Goal: Information Seeking & Learning: Learn about a topic

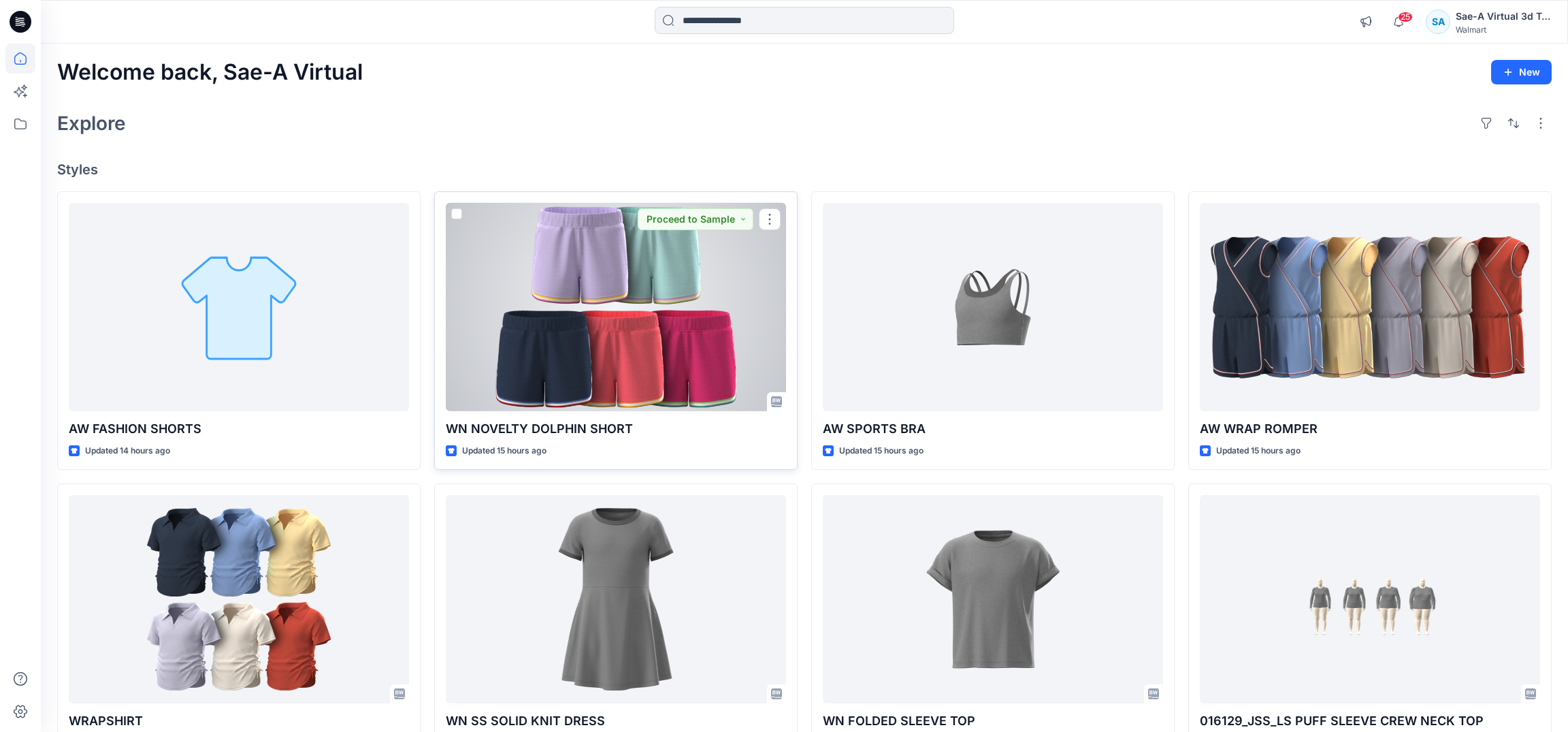
click at [675, 363] on div at bounding box center [615, 307] width 340 height 209
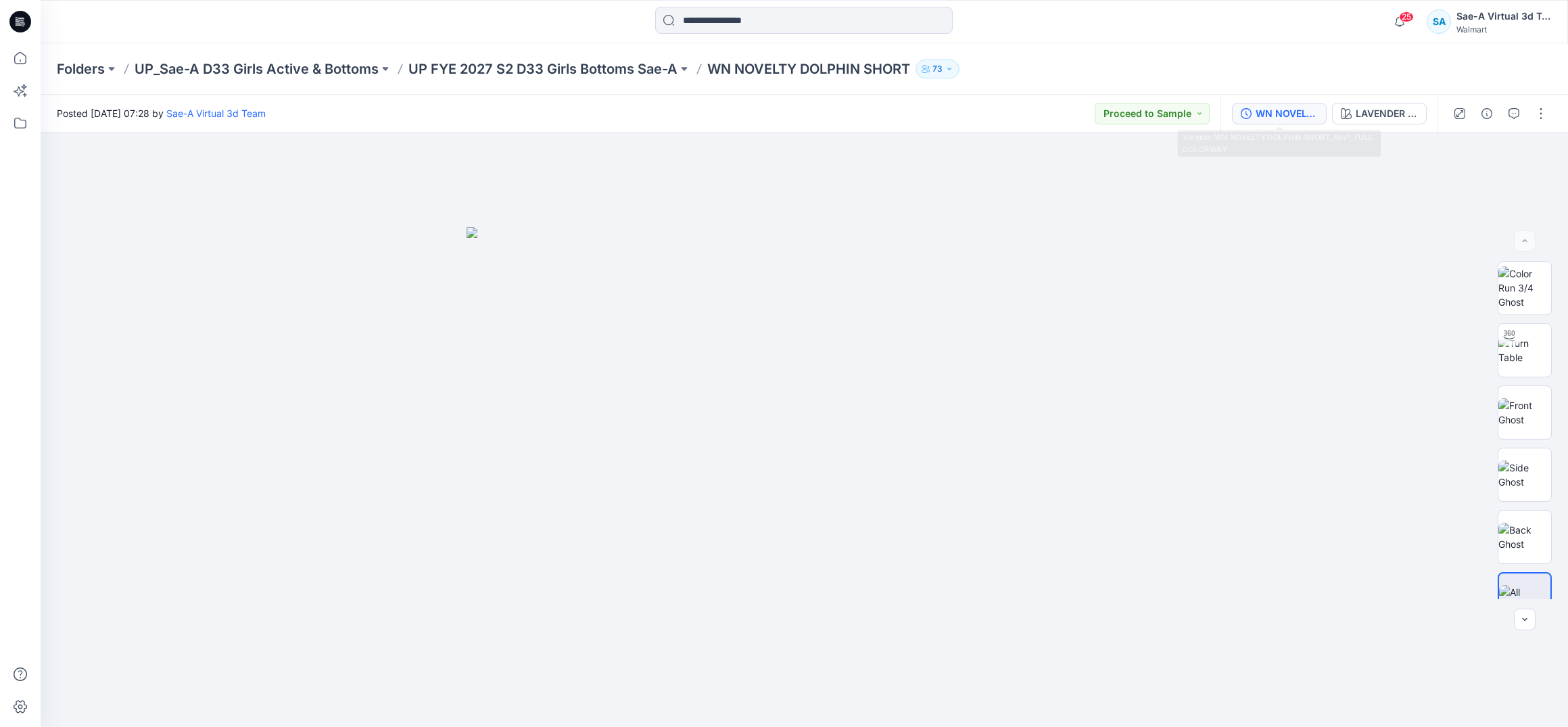
click at [1248, 115] on icon "button" at bounding box center [1246, 113] width 10 height 10
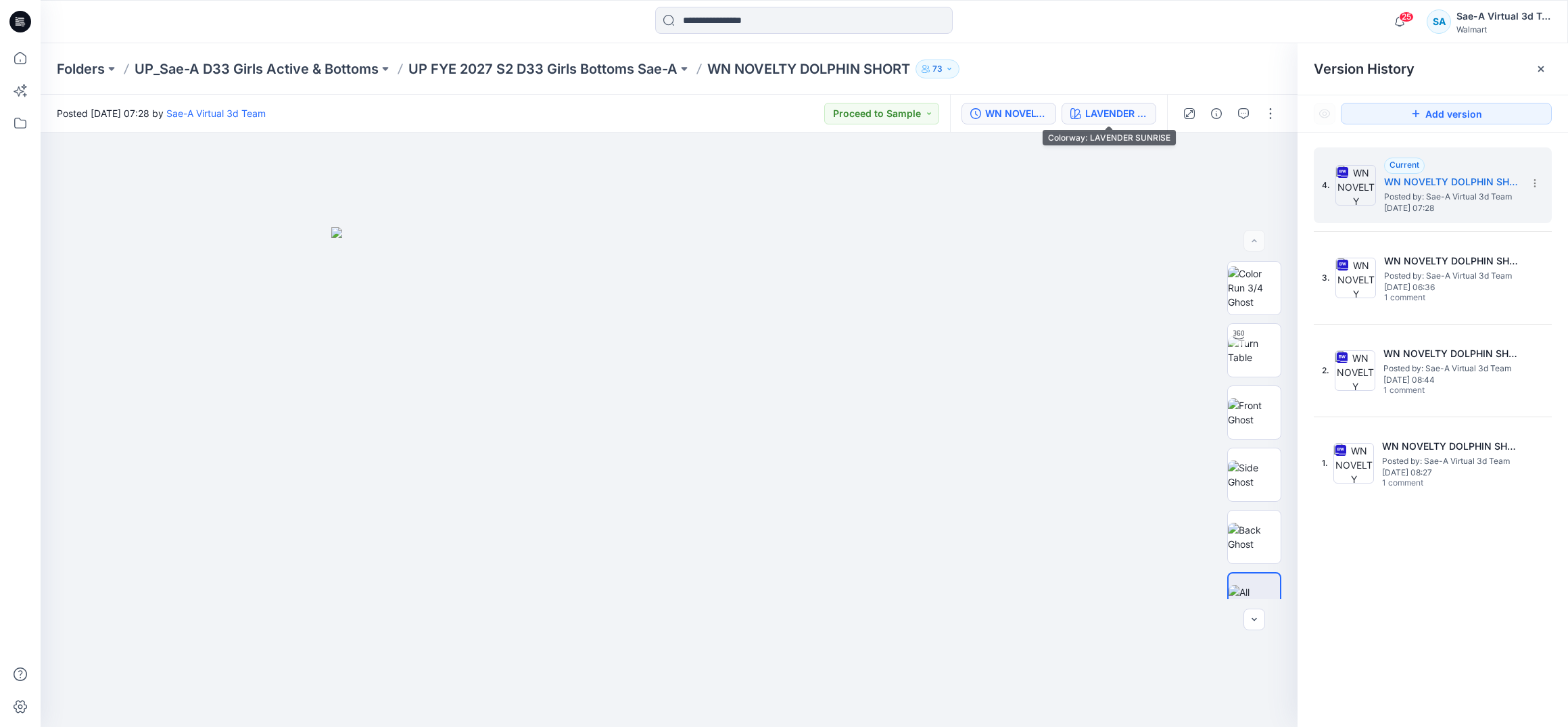
click at [1100, 108] on div "LAVENDER SUNRISE" at bounding box center [1116, 113] width 62 height 15
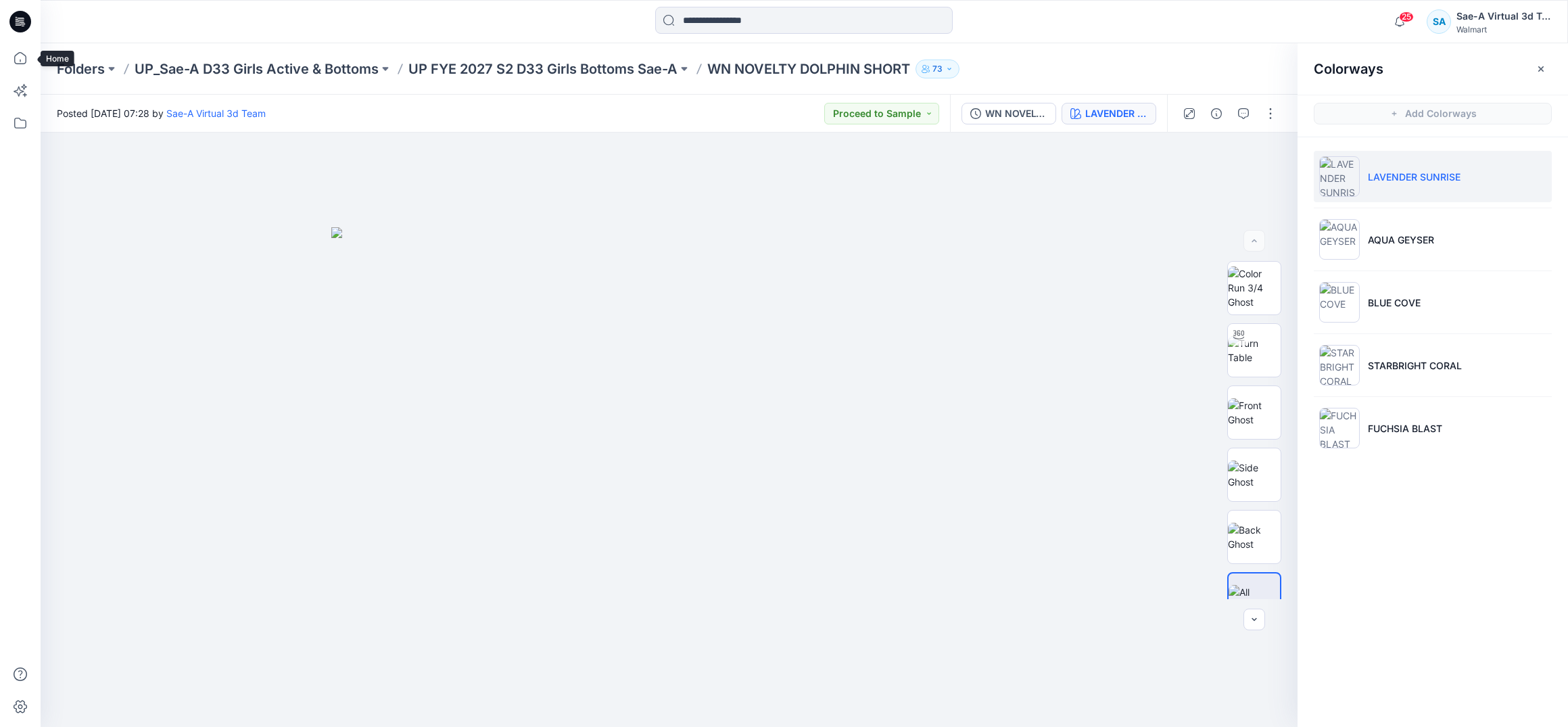
click at [35, 57] on div at bounding box center [20, 363] width 41 height 727
click at [27, 61] on icon at bounding box center [20, 58] width 12 height 12
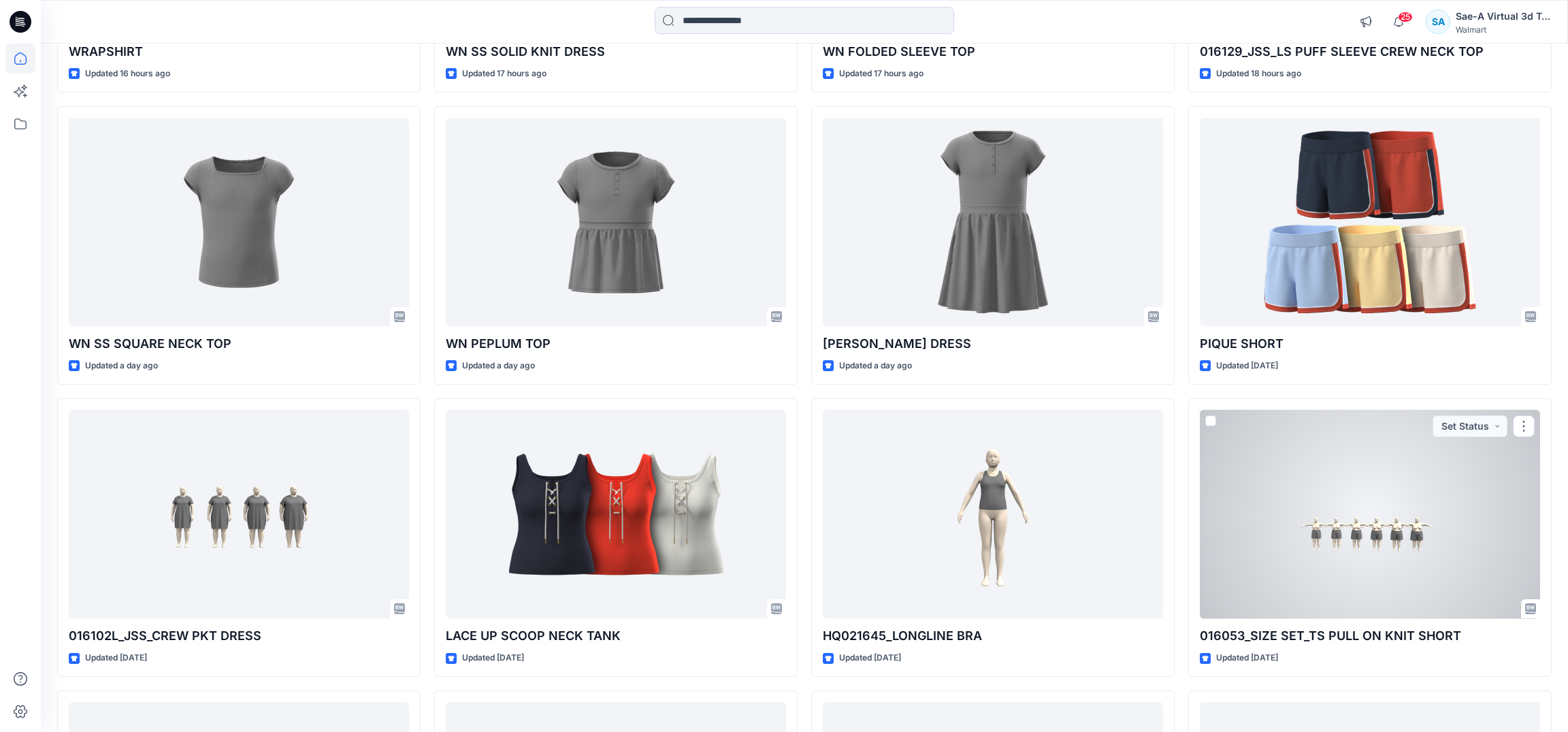
scroll to position [651, 0]
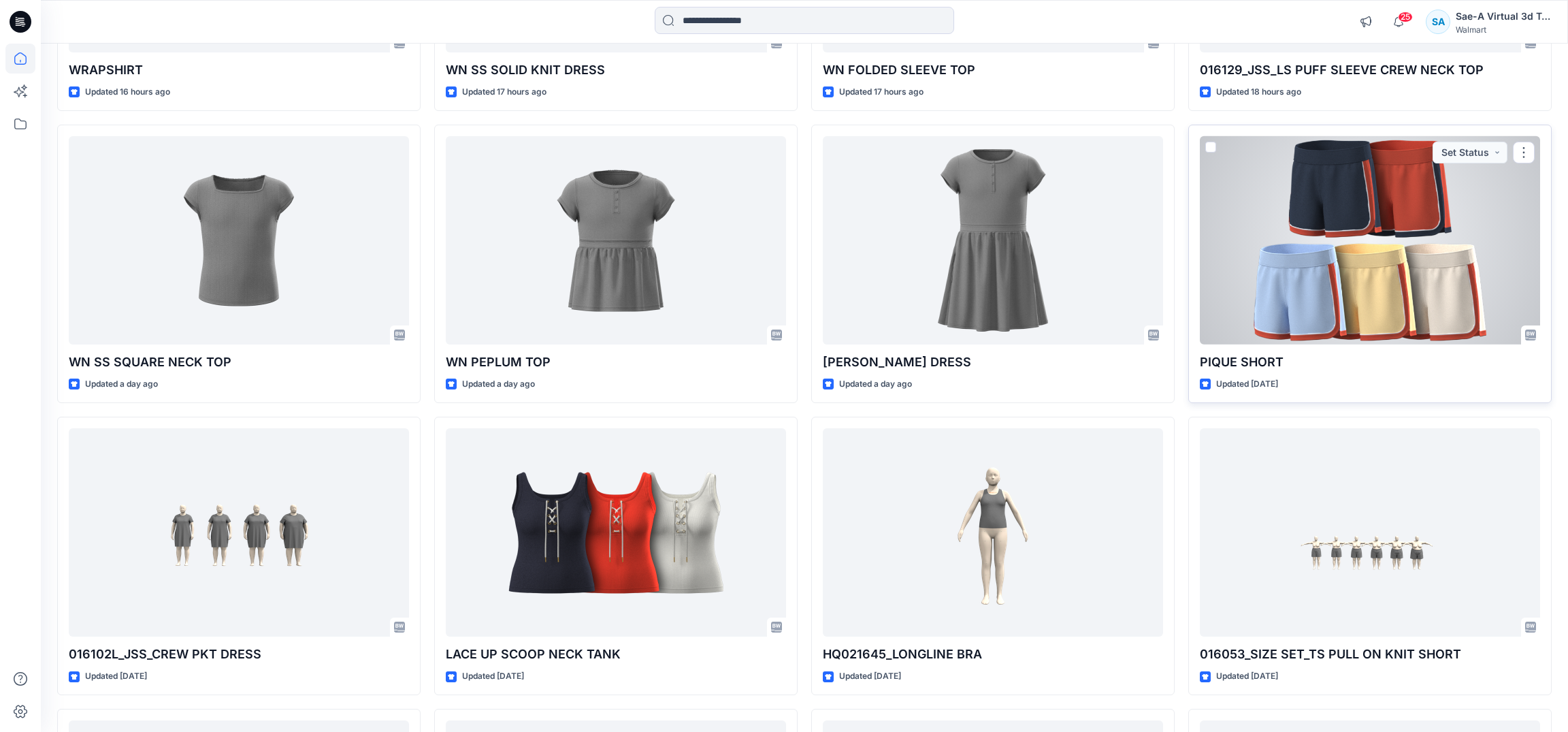
click at [1340, 251] on div at bounding box center [1370, 240] width 340 height 209
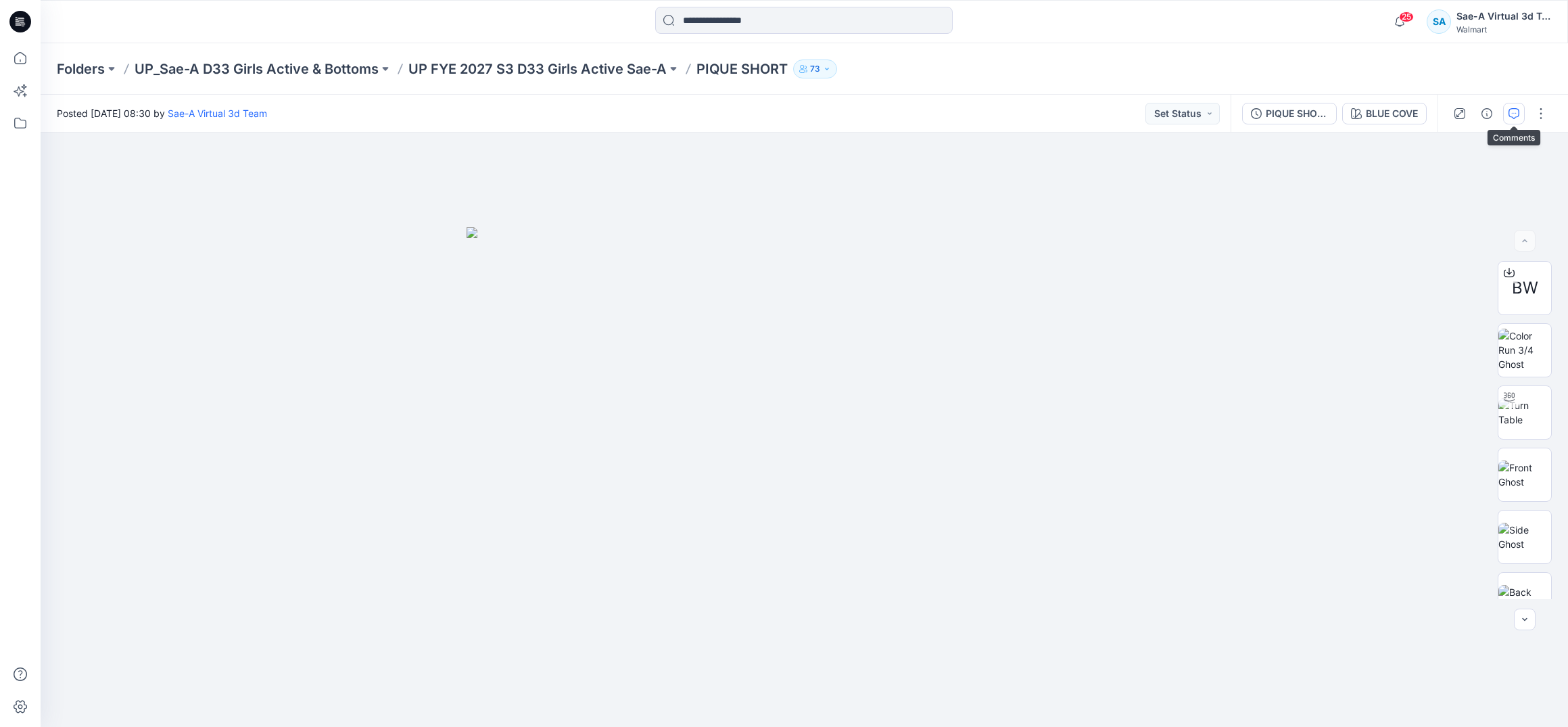
click at [1505, 113] on button "button" at bounding box center [1513, 113] width 22 height 22
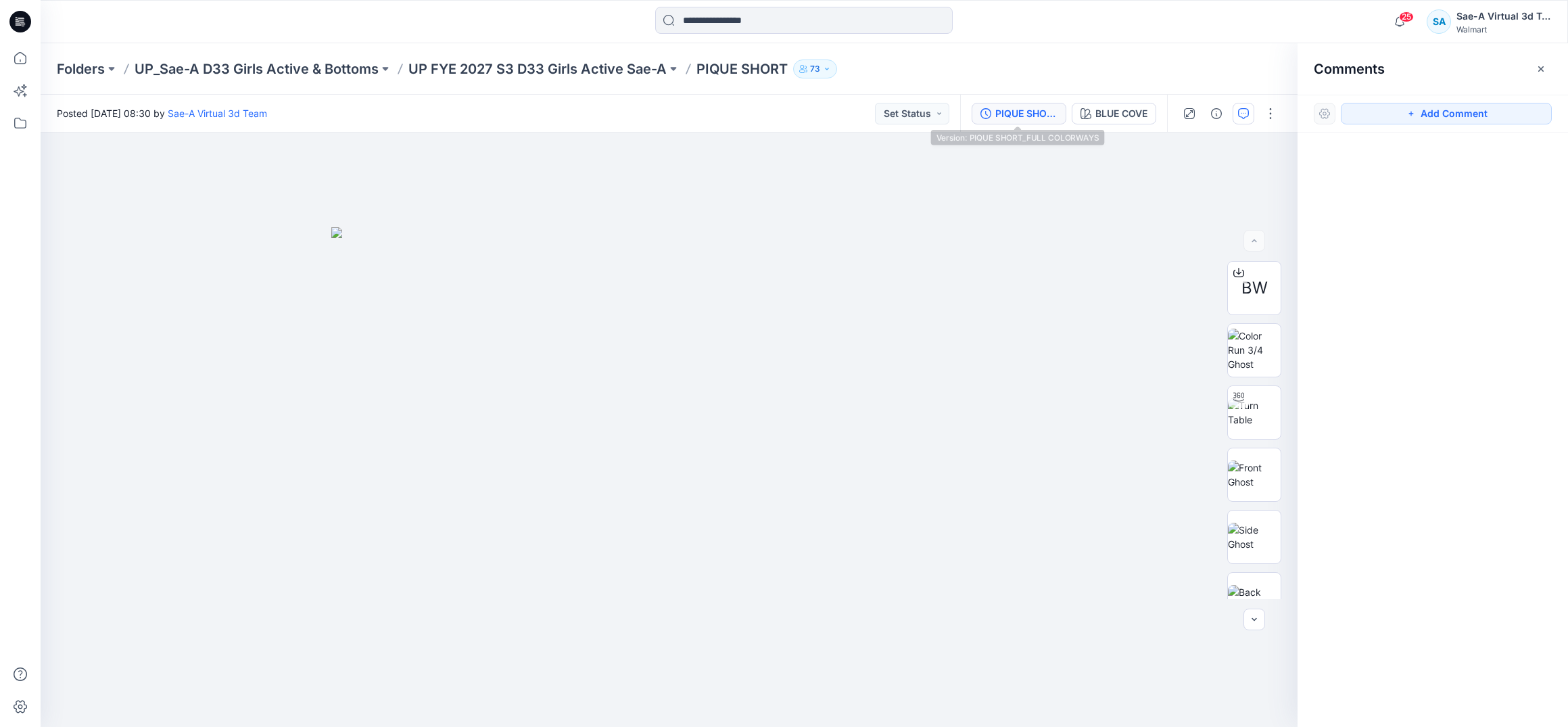
click at [1006, 103] on button "PIQUE SHORT_FULL COLORWAYS" at bounding box center [1019, 113] width 95 height 22
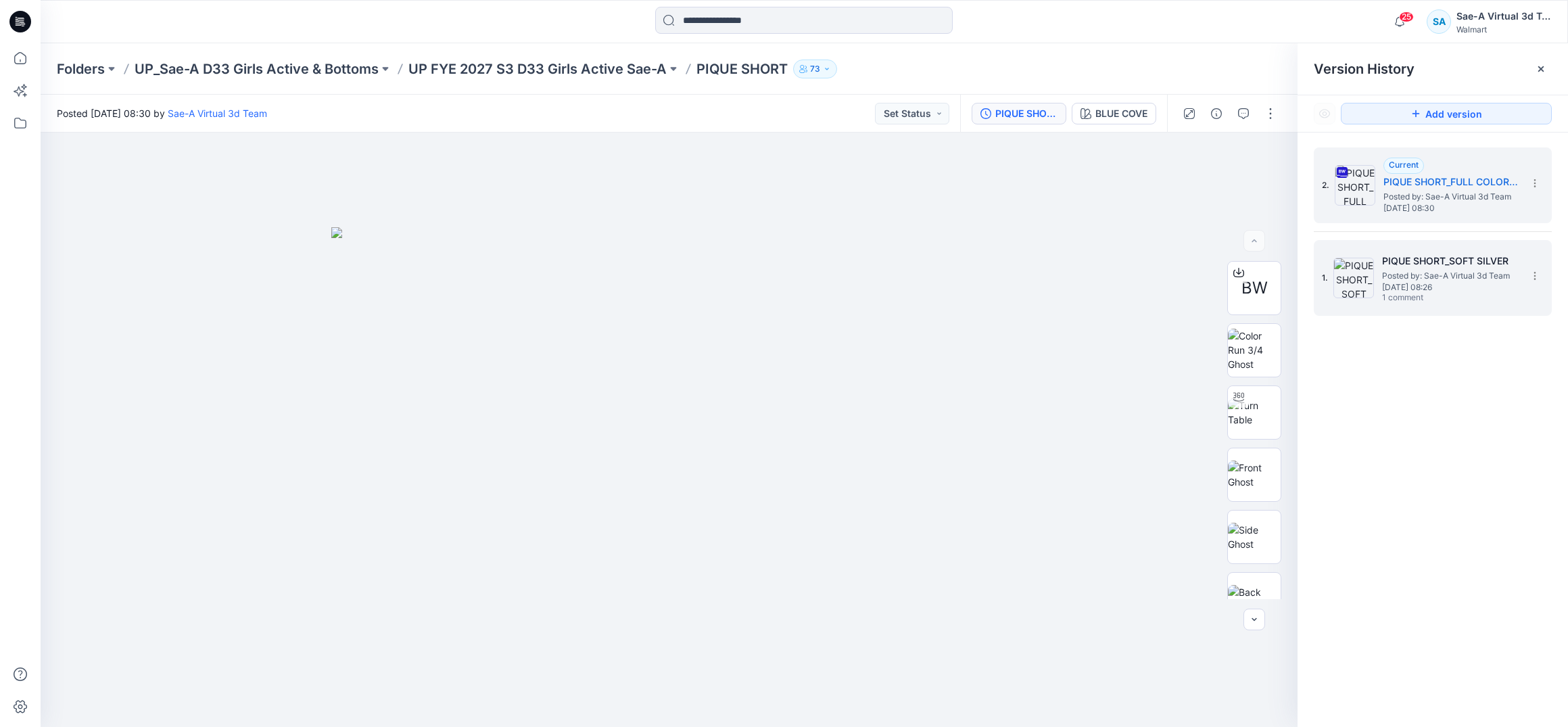
click at [1375, 276] on div "1. PIQUE SHORT_SOFT SILVER Posted by: Sae-A Virtual 3d Team [DATE] 08:26 1 comm…" at bounding box center [1423, 278] width 203 height 65
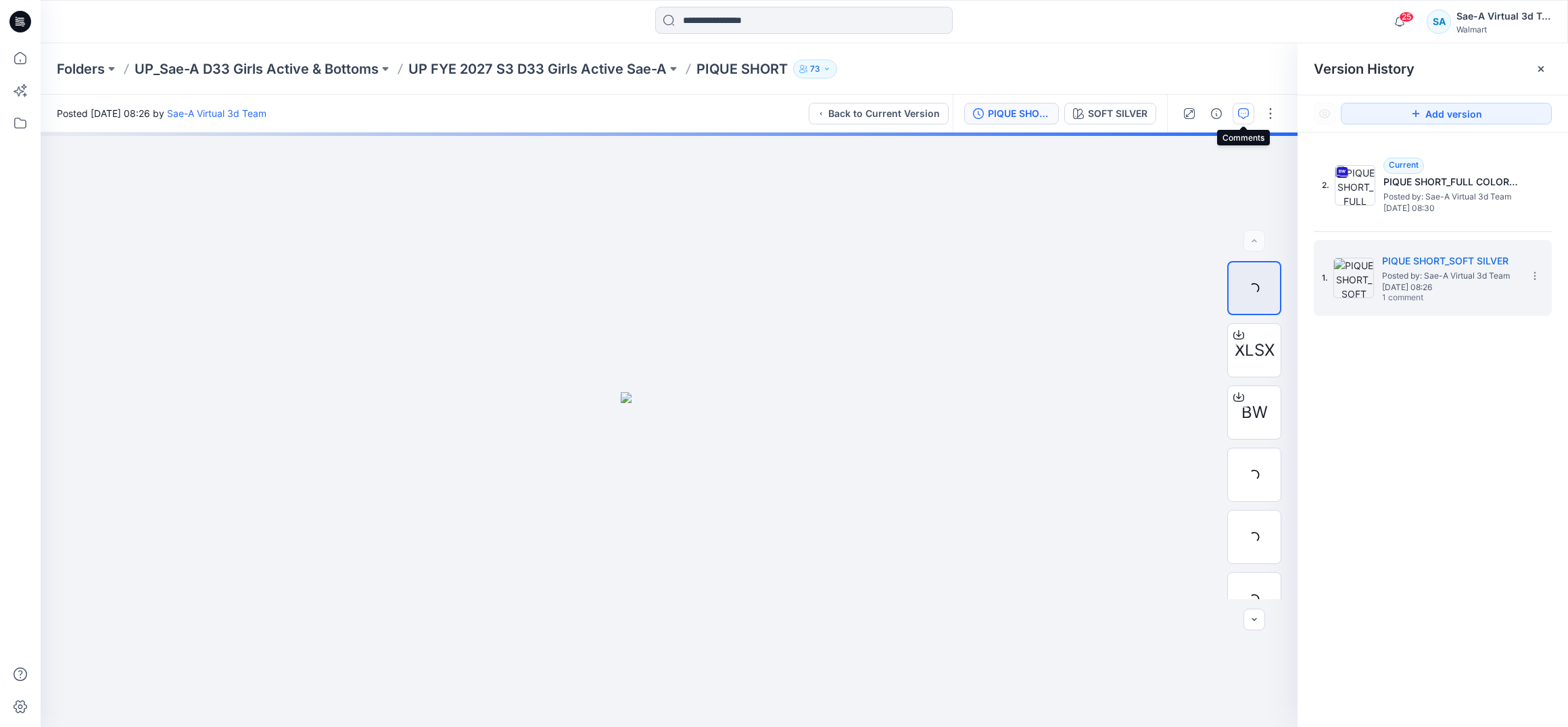
click at [1244, 117] on icon "button" at bounding box center [1243, 113] width 10 height 10
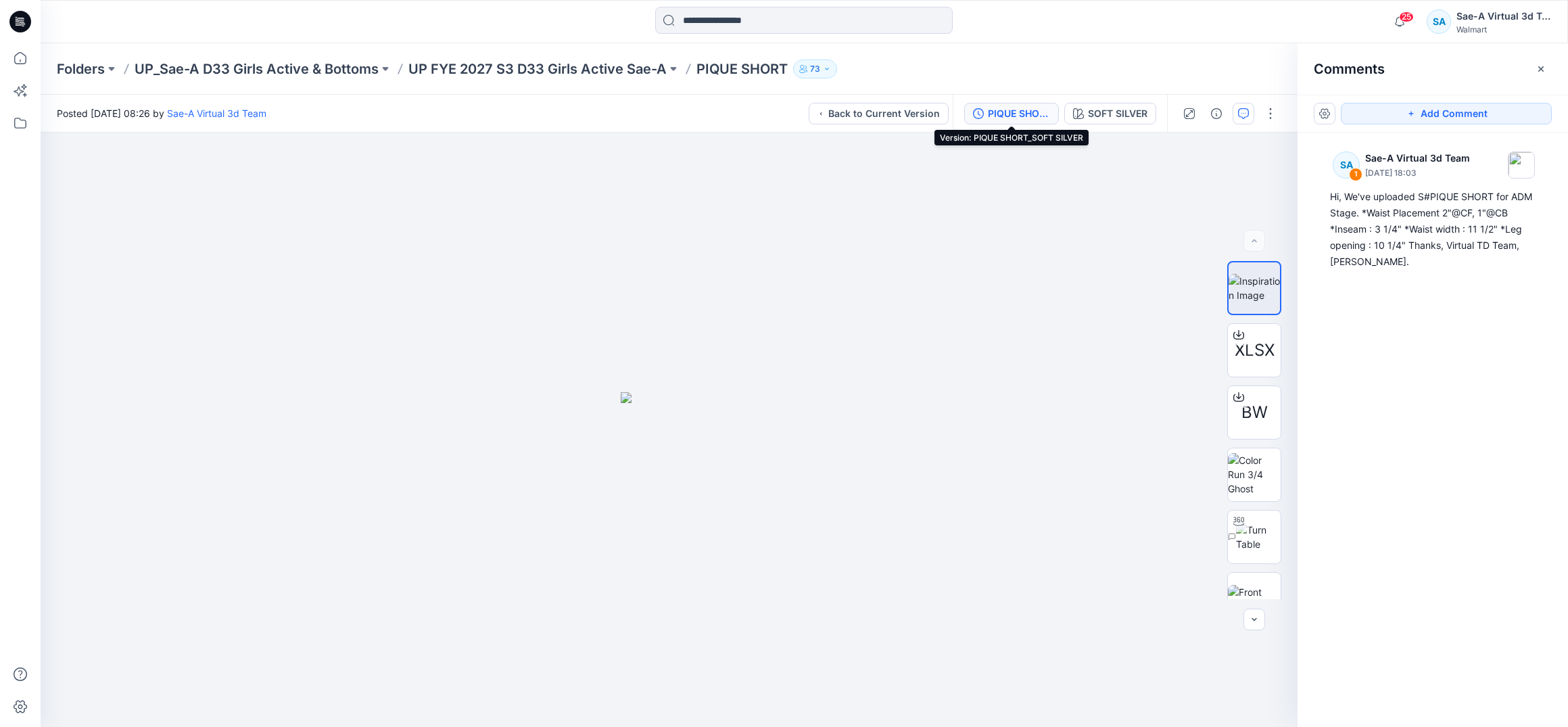
click at [1023, 116] on div "PIQUE SHORT_SOFT SILVER" at bounding box center [1019, 113] width 62 height 15
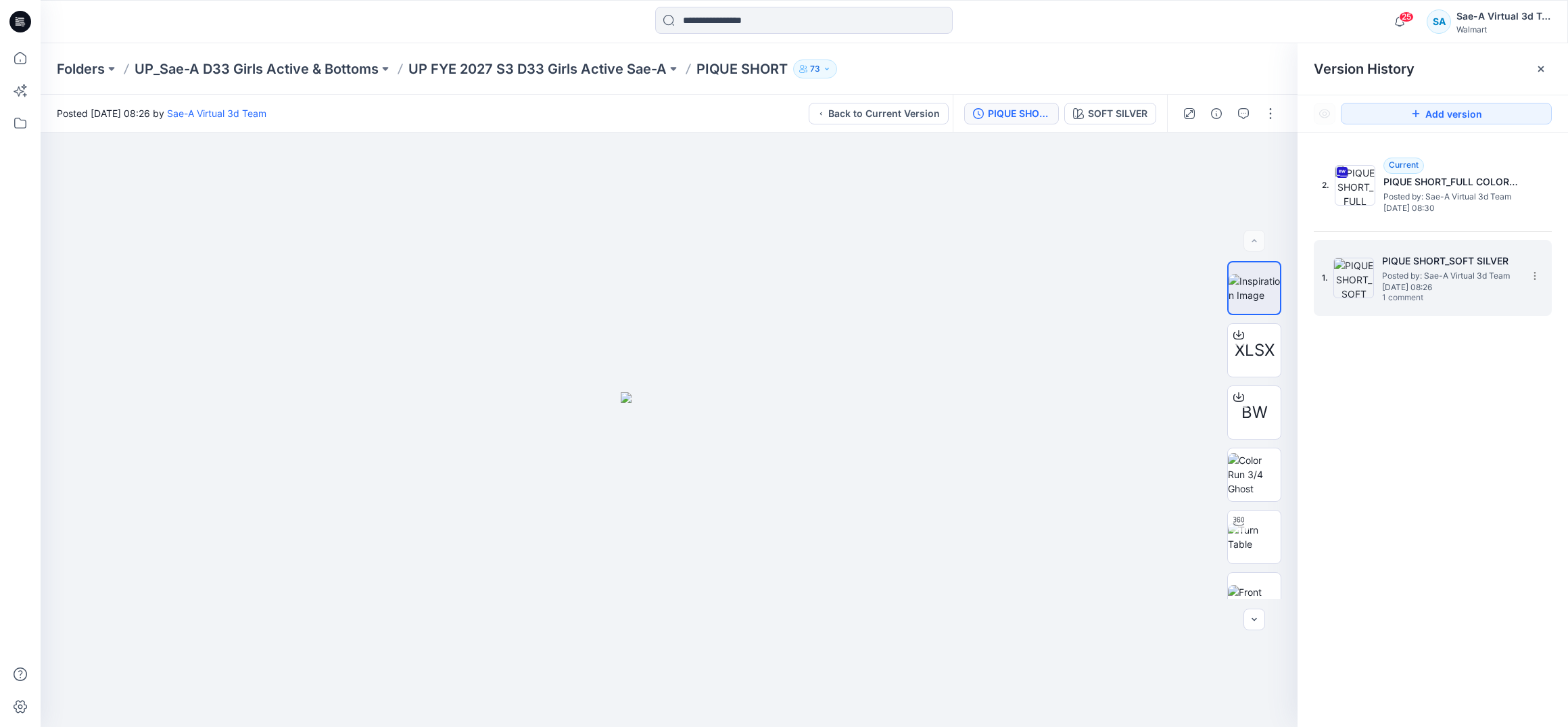
click at [1396, 278] on span "Posted by: Sae-A Virtual 3d Team" at bounding box center [1450, 276] width 135 height 14
click at [1118, 120] on div "SOFT SILVER" at bounding box center [1117, 113] width 59 height 15
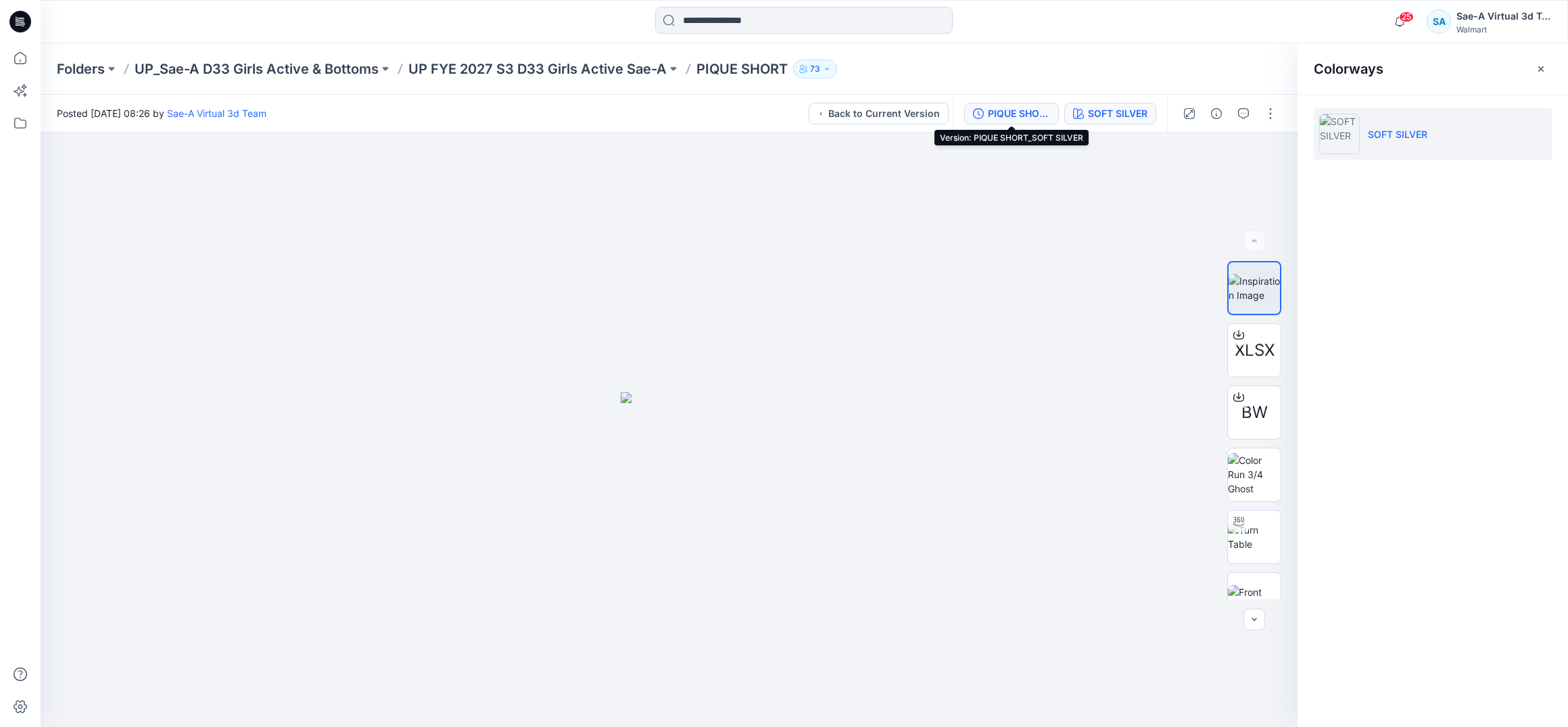
click at [973, 118] on icon "button" at bounding box center [978, 113] width 10 height 10
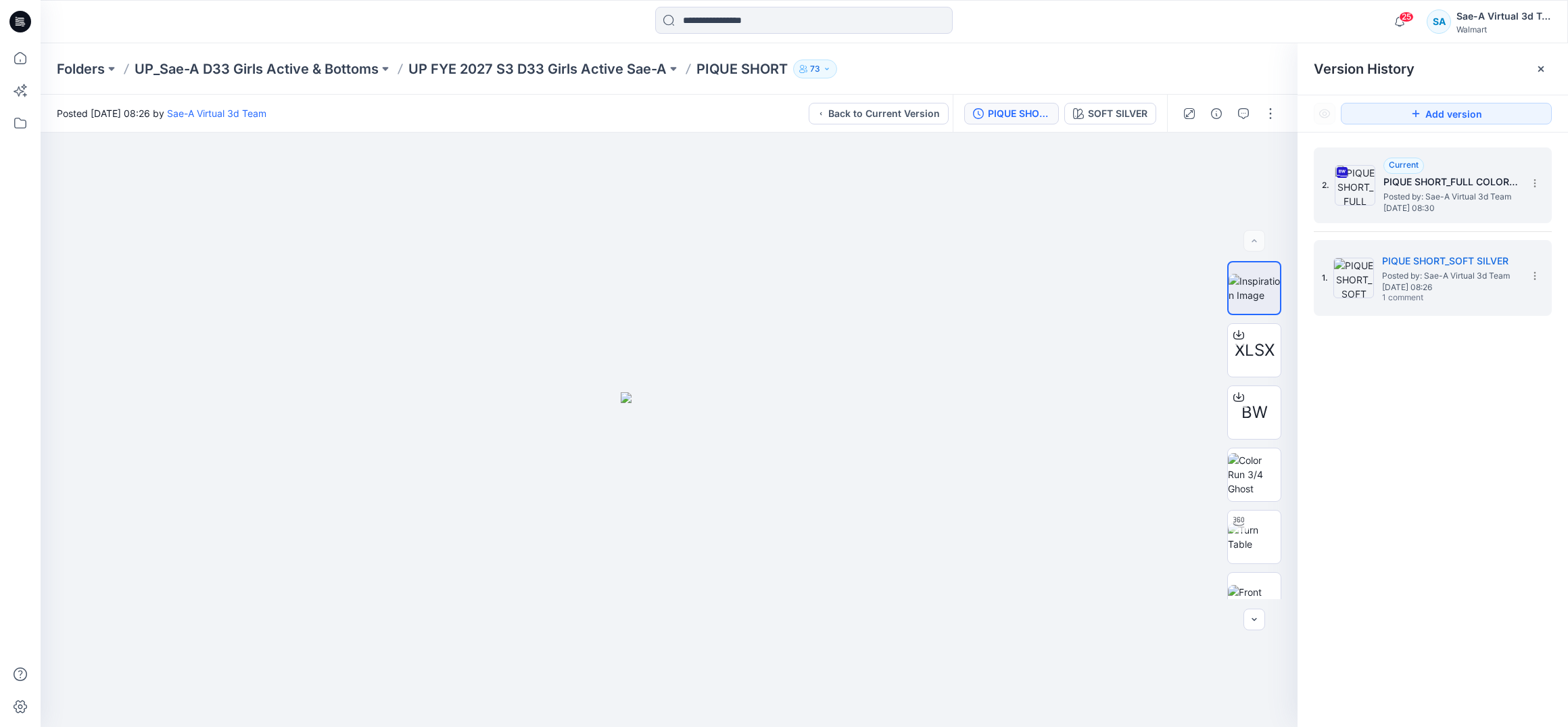
click at [1435, 169] on div "Current PIQUE SHORT_FULL COLORWAYS Posted by: Sae-A Virtual 3d Team [DATE] 08:30" at bounding box center [1451, 185] width 135 height 55
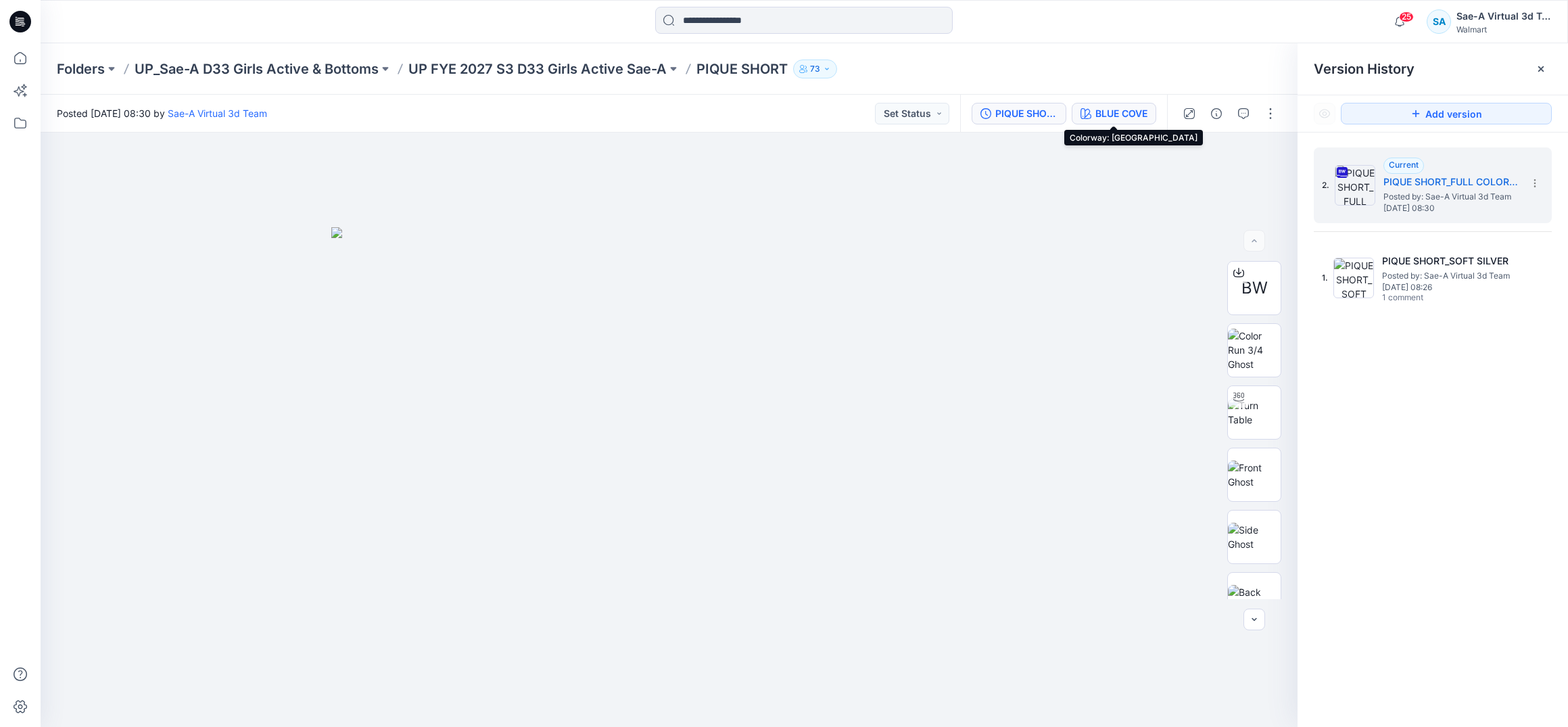
click at [1126, 117] on div "BLUE COVE" at bounding box center [1121, 113] width 52 height 15
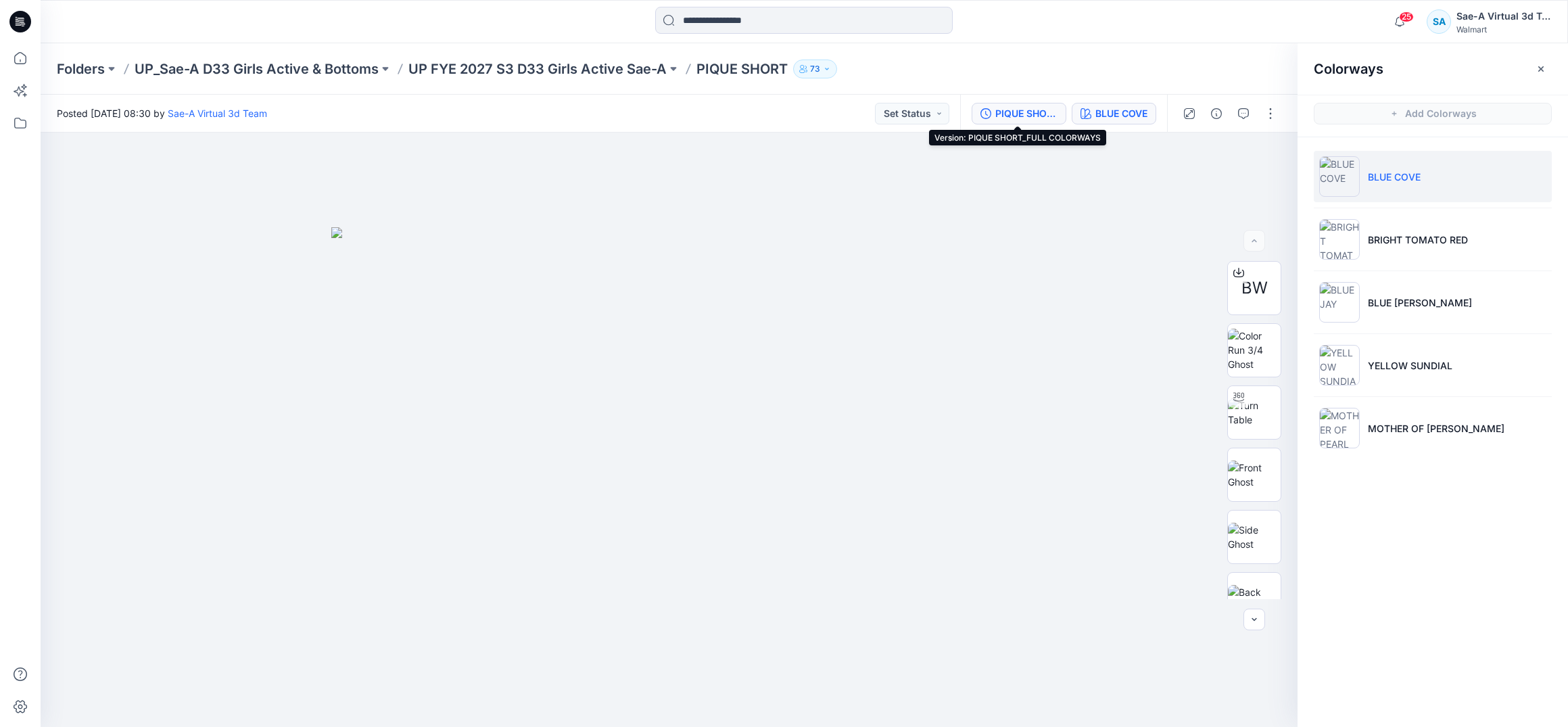
click at [1051, 117] on div "PIQUE SHORT_FULL COLORWAYS" at bounding box center [1026, 113] width 62 height 15
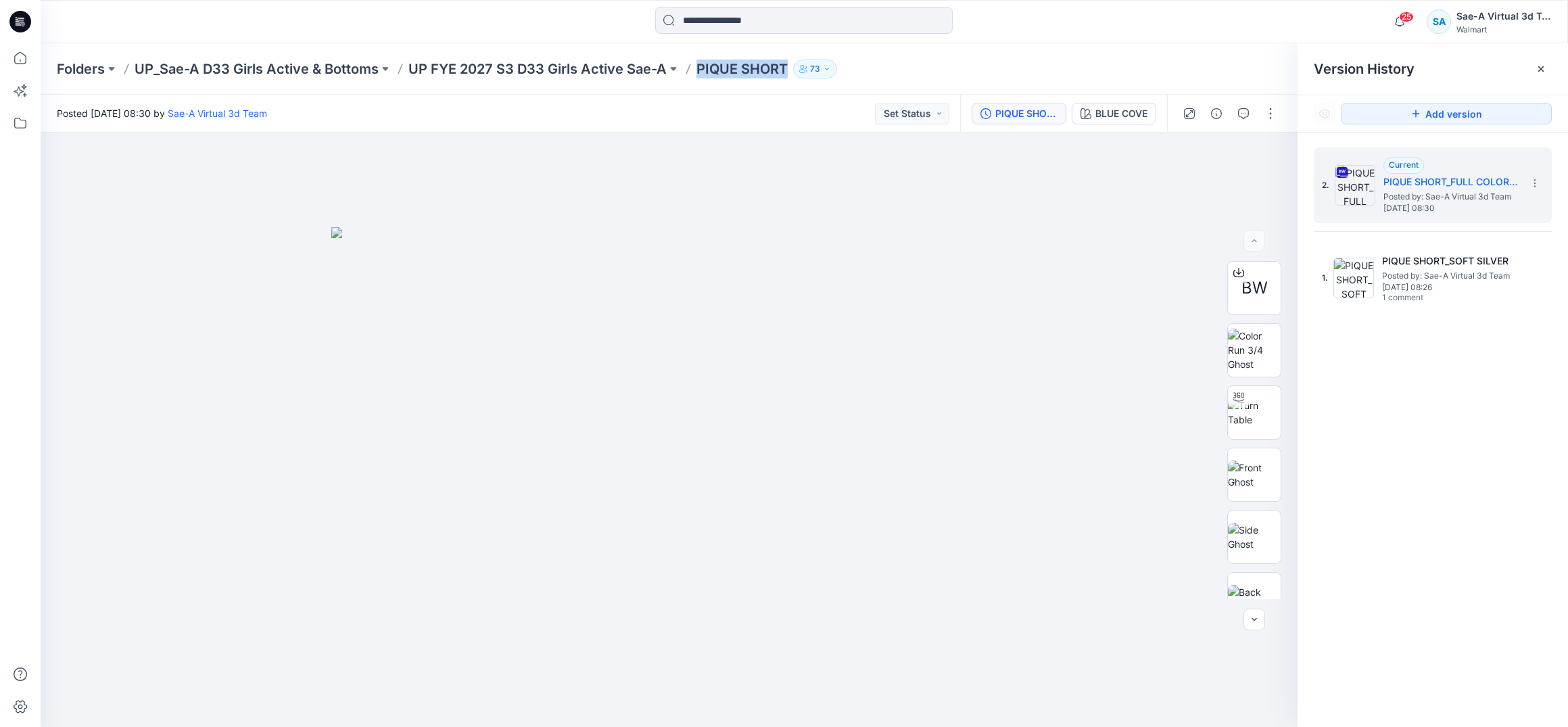
drag, startPoint x: 789, startPoint y: 67, endPoint x: 699, endPoint y: 79, distance: 90.8
click at [699, 79] on div "Folders UP_Sae-A D33 Girls Active & Bottoms UP FYE 2027 S3 D33 Girls Active Sae…" at bounding box center [805, 69] width 1528 height 51
copy p "PIQUE SHORT"
click at [18, 59] on icon at bounding box center [20, 58] width 30 height 30
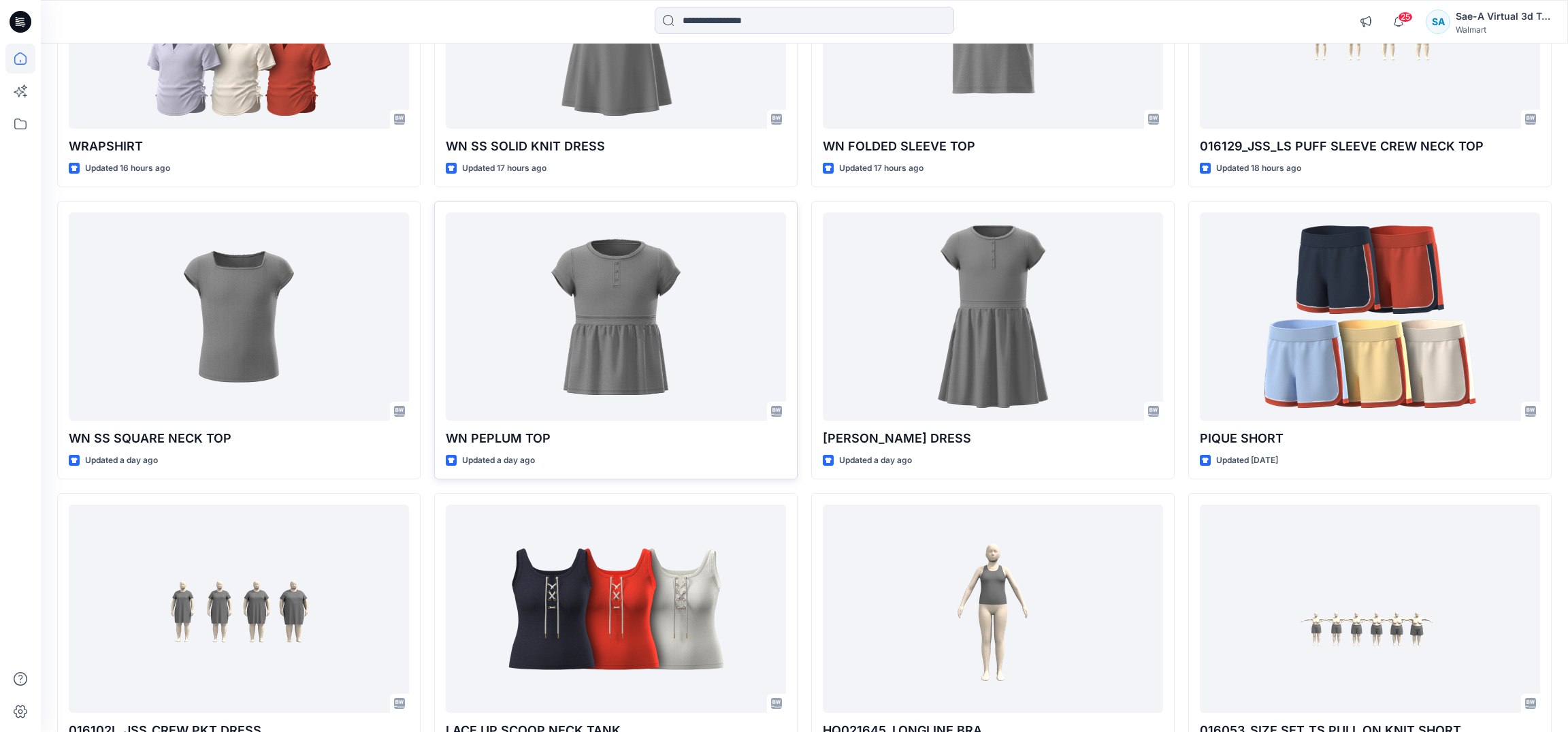
scroll to position [817, 0]
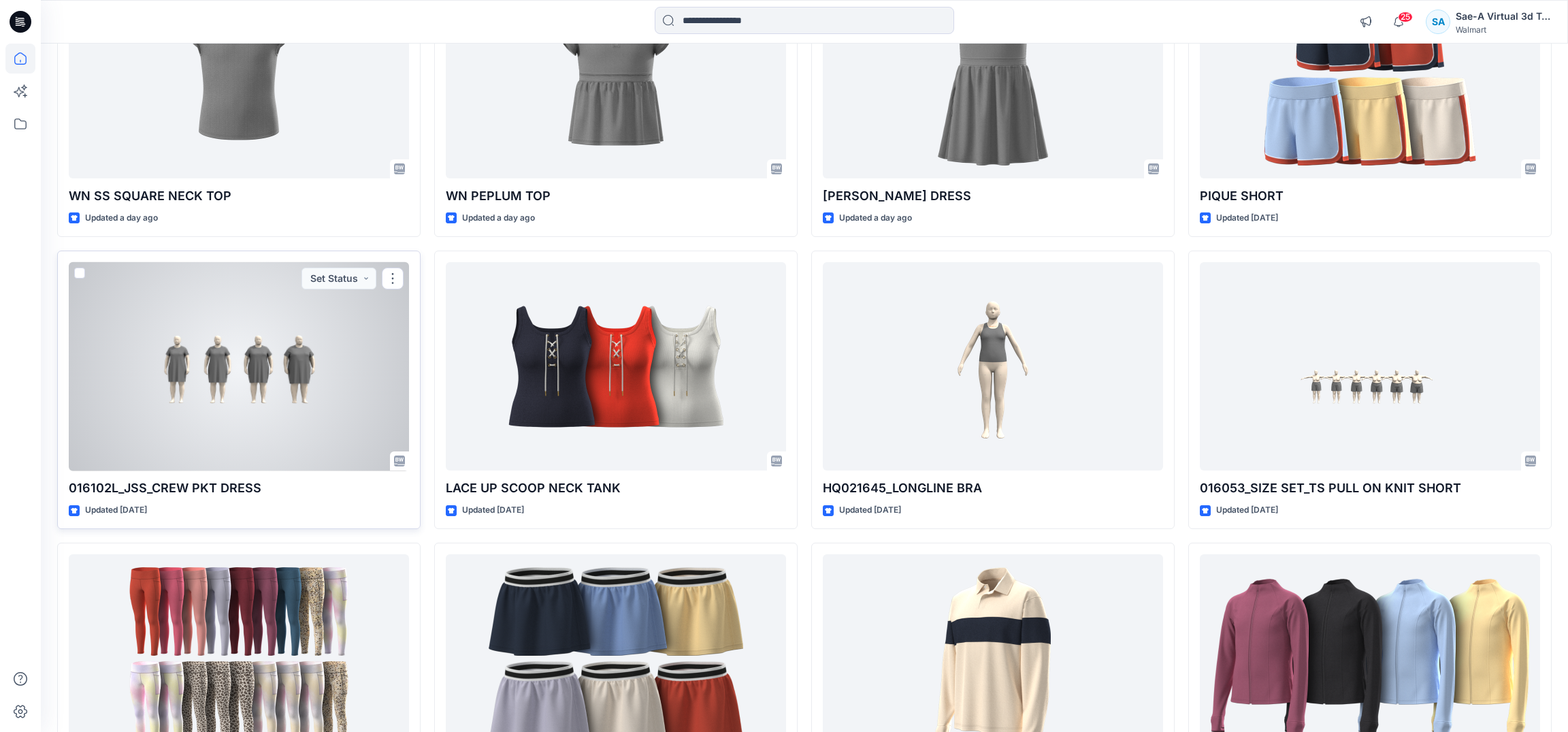
click at [222, 383] on div at bounding box center [239, 366] width 340 height 209
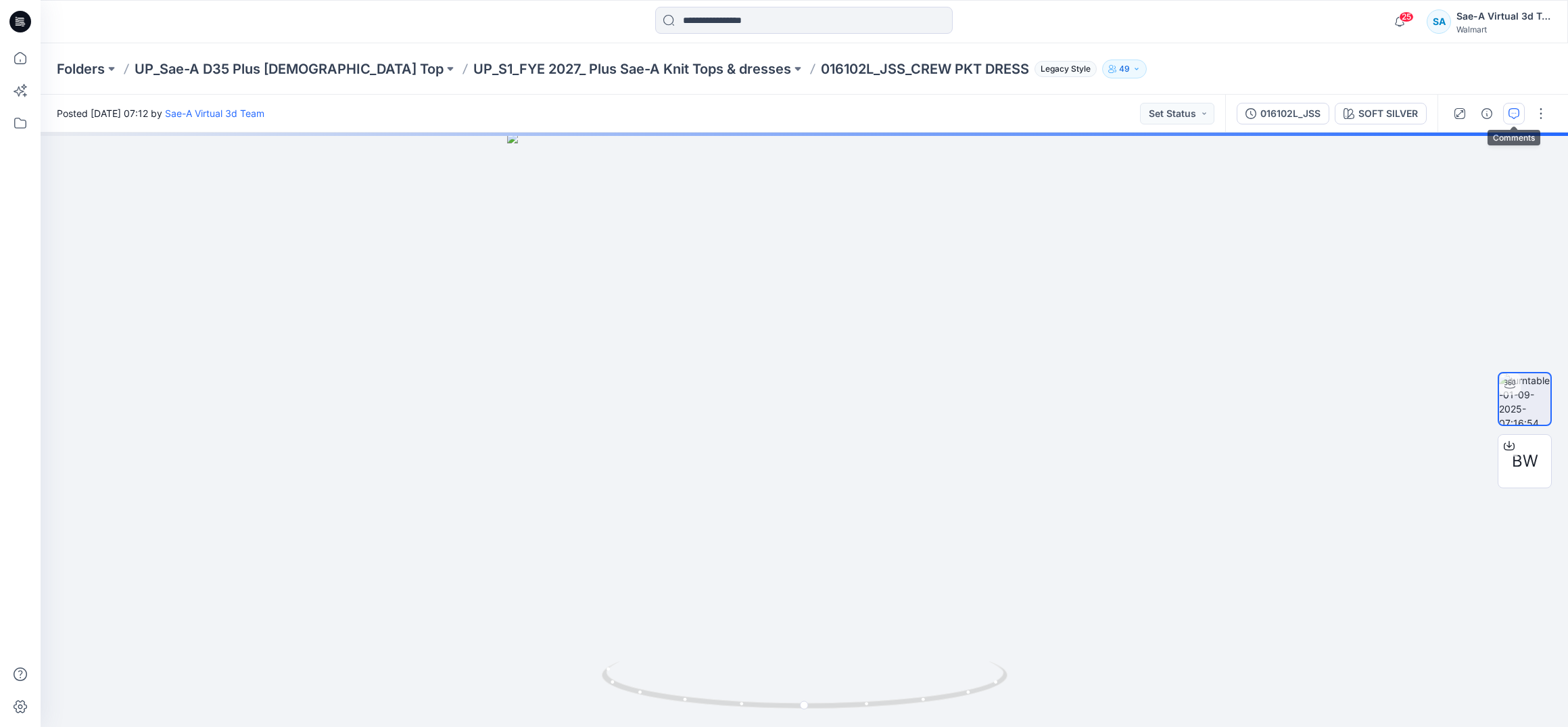
click at [1507, 111] on button "button" at bounding box center [1513, 113] width 22 height 22
